Goal: Task Accomplishment & Management: Complete application form

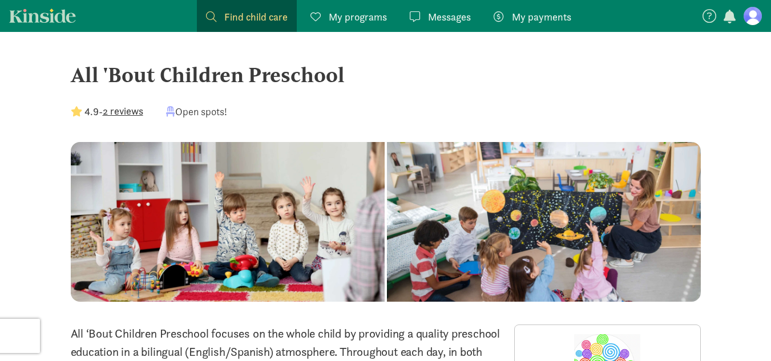
click at [266, 18] on span "Find child care" at bounding box center [255, 16] width 63 height 15
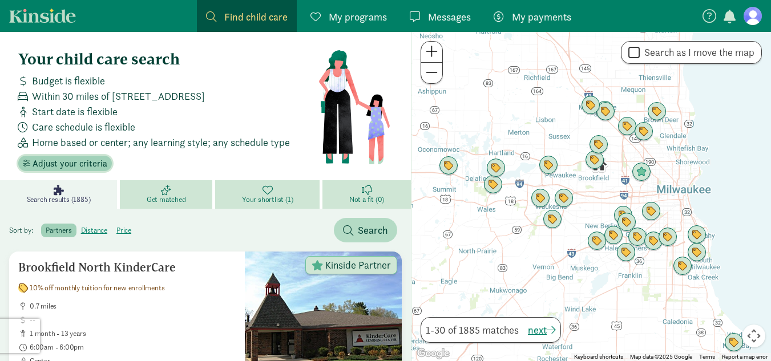
click at [81, 169] on span "Adjust your criteria" at bounding box center [70, 164] width 75 height 14
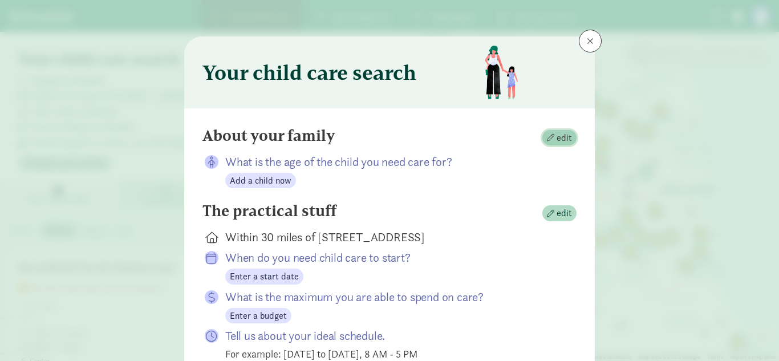
click at [561, 139] on span "edit" at bounding box center [564, 138] width 15 height 14
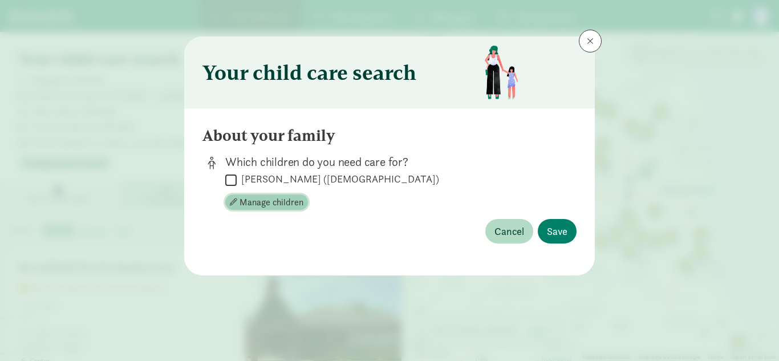
click at [276, 199] on span "Manage children" at bounding box center [272, 203] width 64 height 14
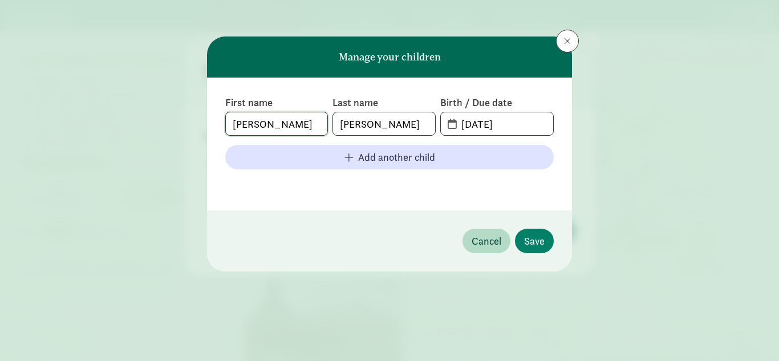
click at [275, 127] on input "Stella" at bounding box center [277, 123] width 102 height 23
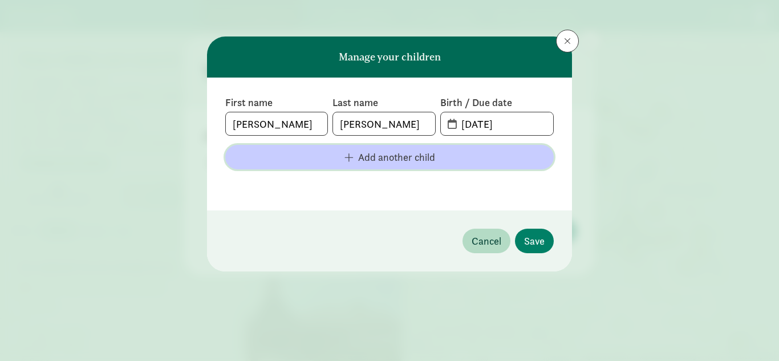
click at [353, 156] on span "button" at bounding box center [349, 157] width 9 height 10
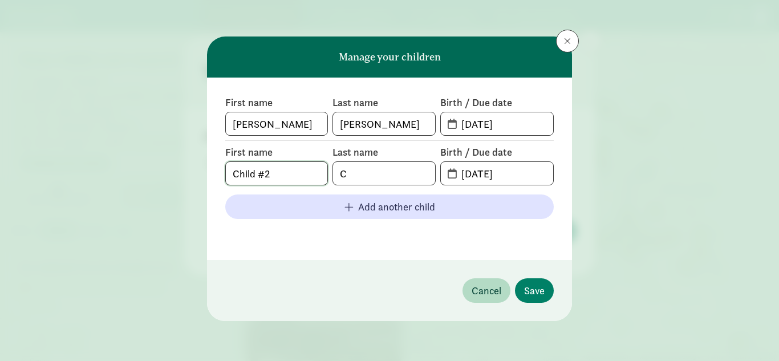
click at [281, 172] on input "Child #2" at bounding box center [277, 173] width 102 height 23
type input "Eloise"
type input "Cizinsky"
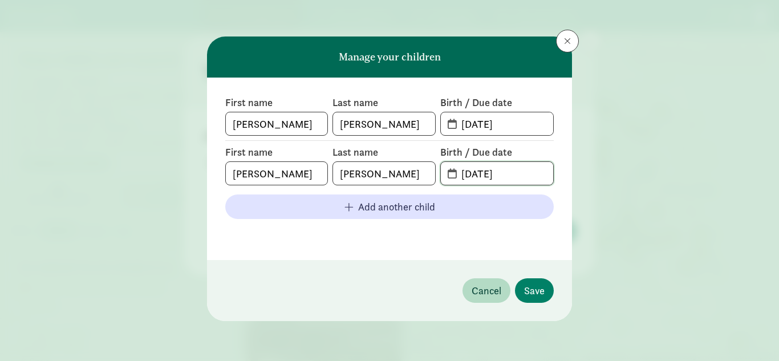
click at [484, 174] on input "08-19-2025" at bounding box center [504, 173] width 99 height 23
drag, startPoint x: 519, startPoint y: 171, endPoint x: 407, endPoint y: 181, distance: 111.7
click at [407, 181] on div "First name Eloise Last name Cizinsky Birth / Due date 08-19-2025" at bounding box center [389, 165] width 329 height 40
type input "04-23-2024"
click at [523, 292] on button "Save" at bounding box center [534, 290] width 39 height 25
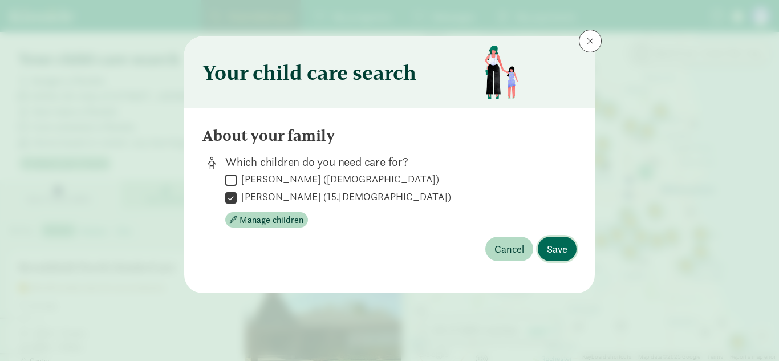
click at [560, 250] on span "Save" at bounding box center [557, 248] width 21 height 15
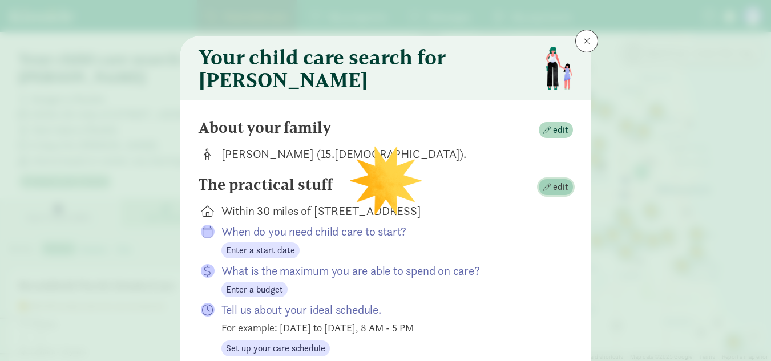
click at [553, 194] on span "edit" at bounding box center [560, 187] width 15 height 14
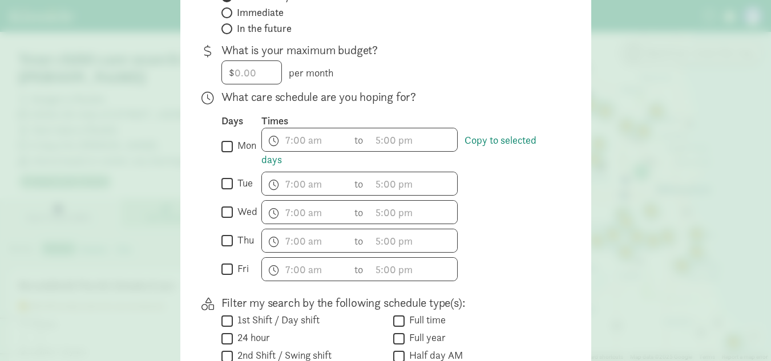
scroll to position [342, 0]
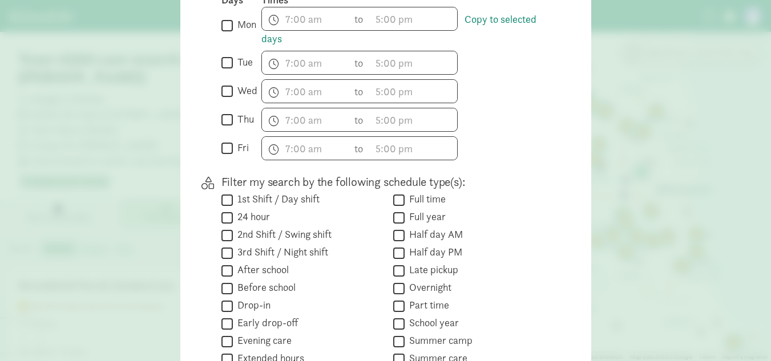
click at [223, 208] on input "1st Shift / Day shift" at bounding box center [226, 199] width 11 height 15
checkbox input "true"
click at [399, 208] on input "Full time" at bounding box center [398, 199] width 11 height 15
checkbox input "true"
click at [398, 243] on input "Half day AM" at bounding box center [398, 235] width 11 height 15
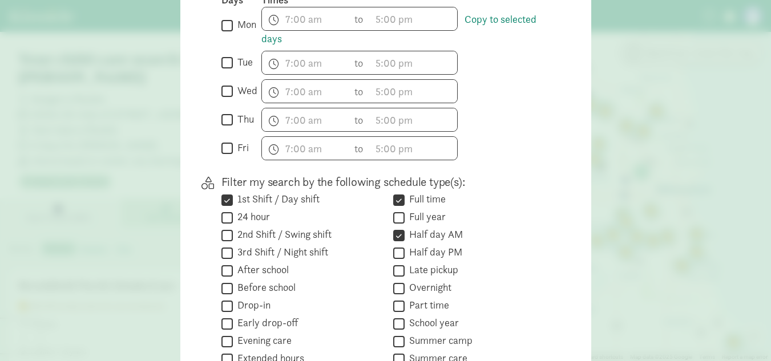
click at [397, 241] on input "Half day AM" at bounding box center [398, 235] width 11 height 15
checkbox input "false"
click at [395, 205] on input "Full time" at bounding box center [398, 199] width 11 height 15
checkbox input "false"
click at [227, 203] on input "1st Shift / Day shift" at bounding box center [226, 199] width 11 height 15
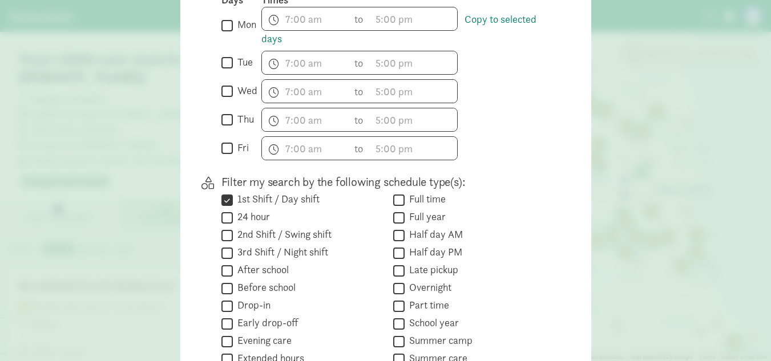
checkbox input "false"
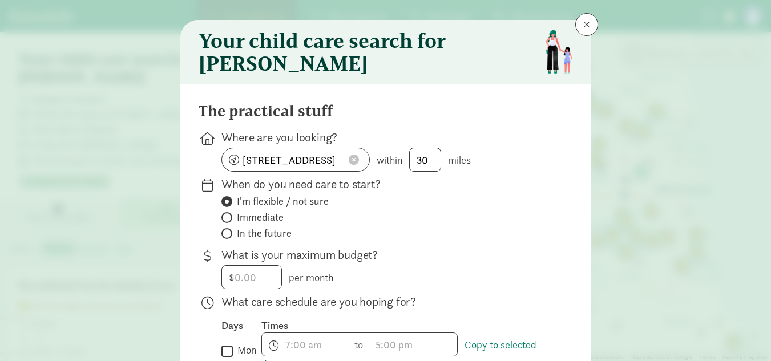
scroll to position [0, 0]
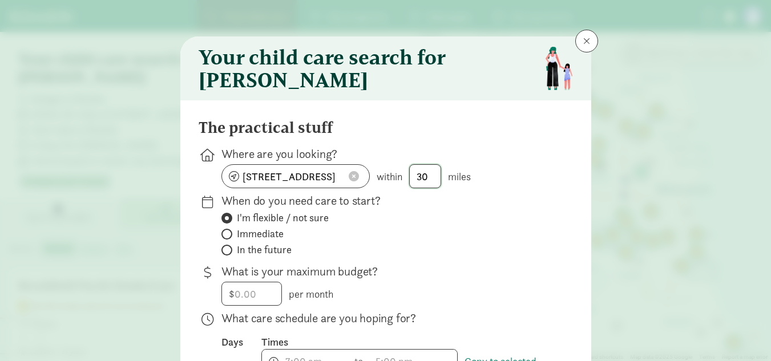
drag, startPoint x: 429, startPoint y: 185, endPoint x: 410, endPoint y: 187, distance: 19.5
click at [410, 187] on input "30" at bounding box center [425, 176] width 31 height 23
type input "15"
click at [431, 225] on label "I'm flexible / not sure" at bounding box center [387, 218] width 333 height 14
click at [229, 222] on input "I'm flexible / not sure" at bounding box center [224, 218] width 7 height 7
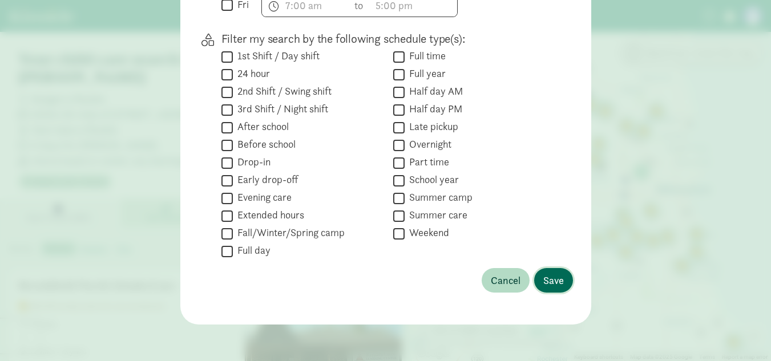
click at [551, 276] on span "Save" at bounding box center [553, 280] width 21 height 15
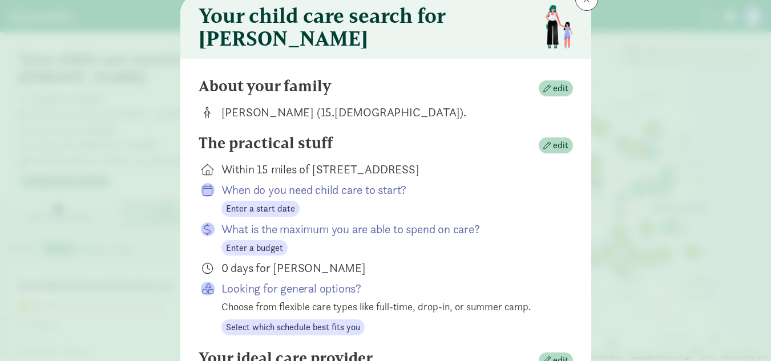
scroll to position [99, 0]
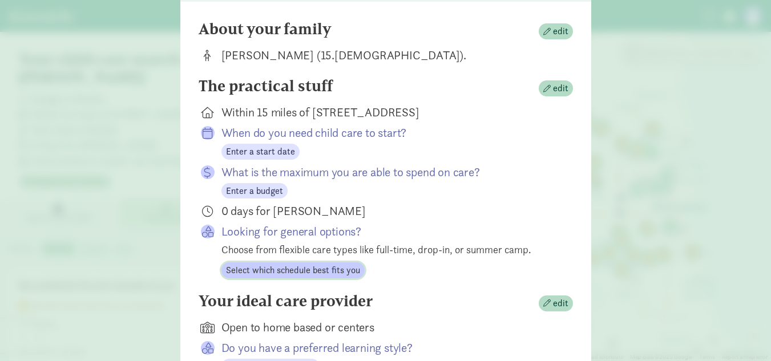
click at [290, 277] on span "Select which schedule best fits you" at bounding box center [293, 271] width 134 height 14
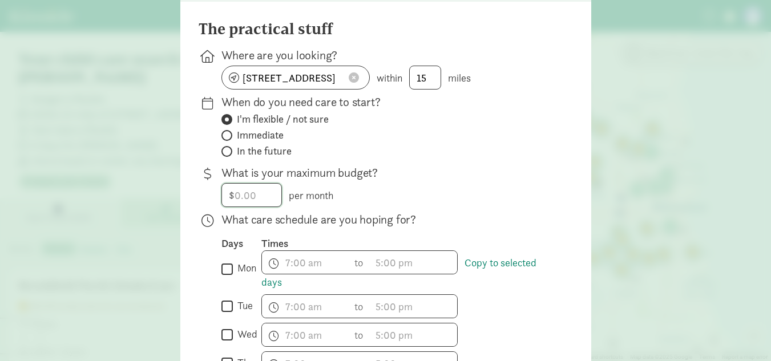
click at [261, 204] on input "number" at bounding box center [251, 195] width 59 height 23
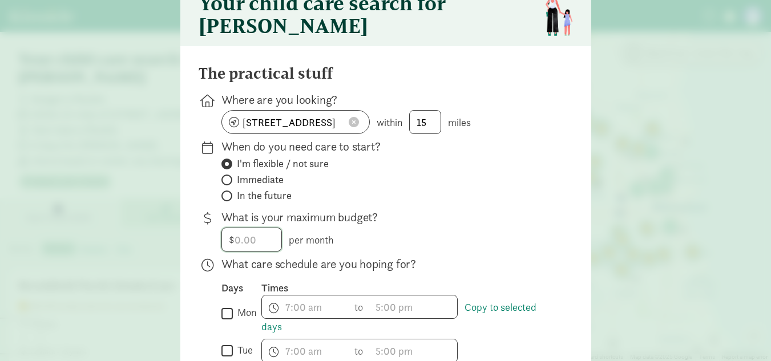
scroll to position [0, 0]
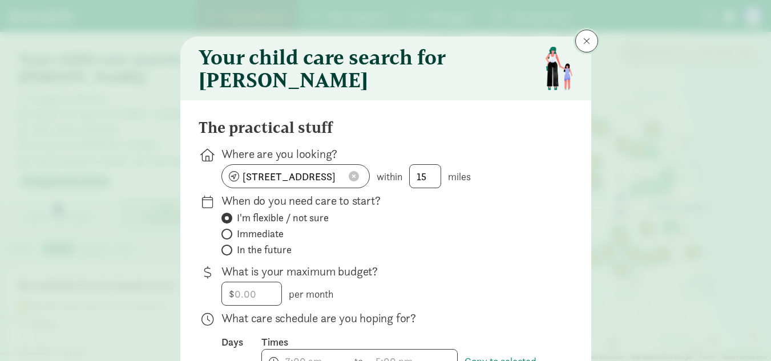
click at [584, 42] on span at bounding box center [586, 41] width 7 height 9
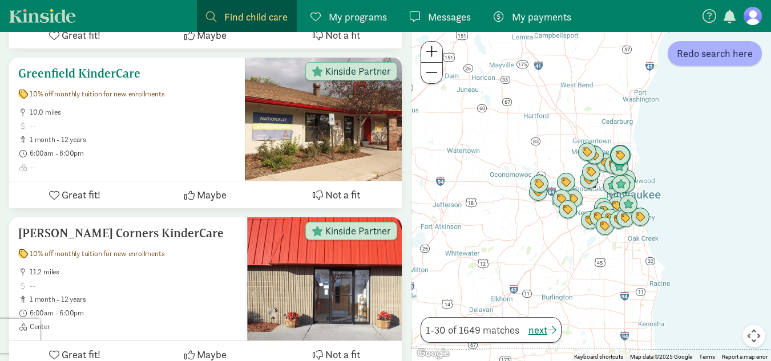
scroll to position [2967, 0]
